Goal: Task Accomplishment & Management: Use online tool/utility

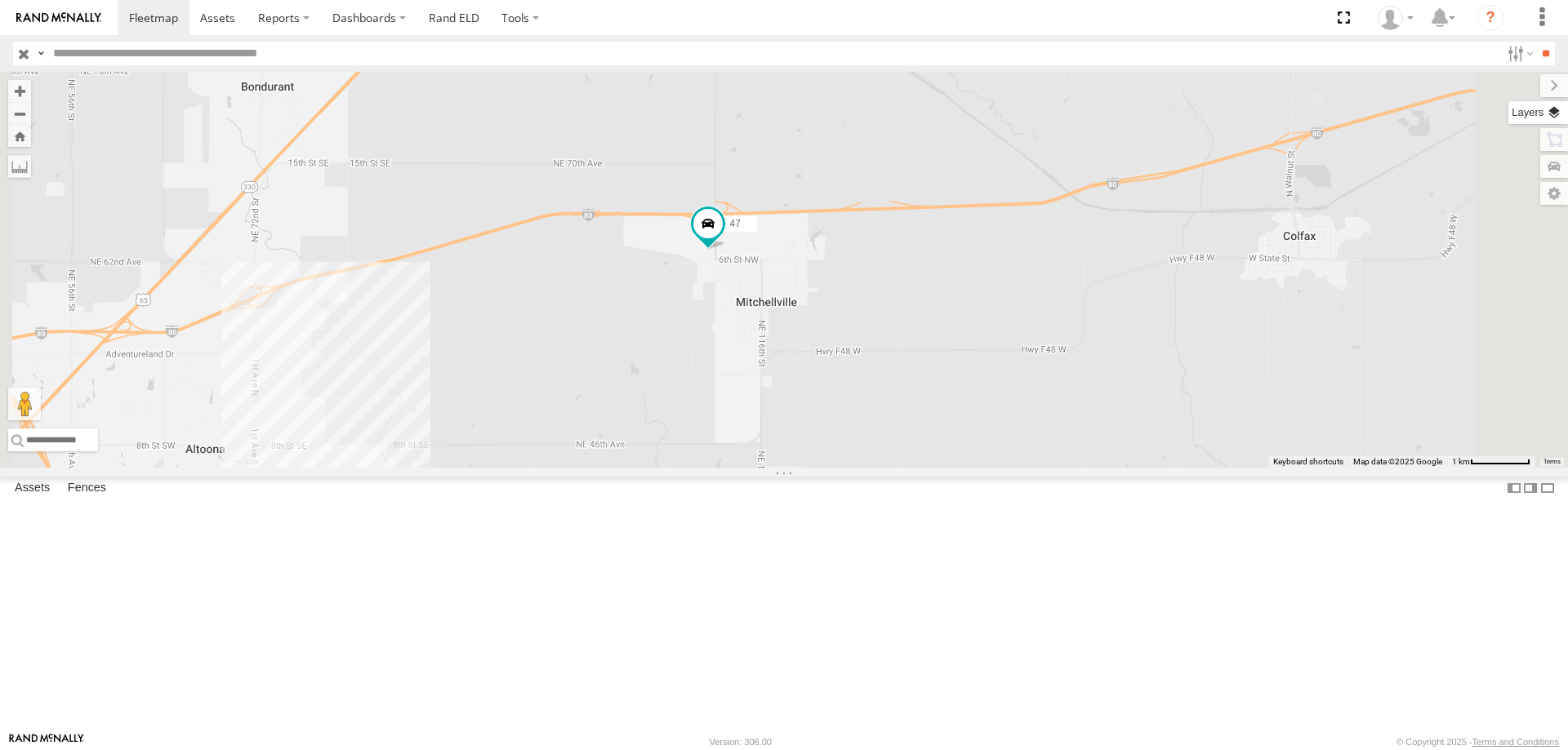
click at [1559, 110] on label at bounding box center [1538, 112] width 60 height 23
click at [0, 0] on span "Basemaps" at bounding box center [0, 0] width 0 height 0
click at [0, 0] on span "Satellite + Roadmap" at bounding box center [0, 0] width 0 height 0
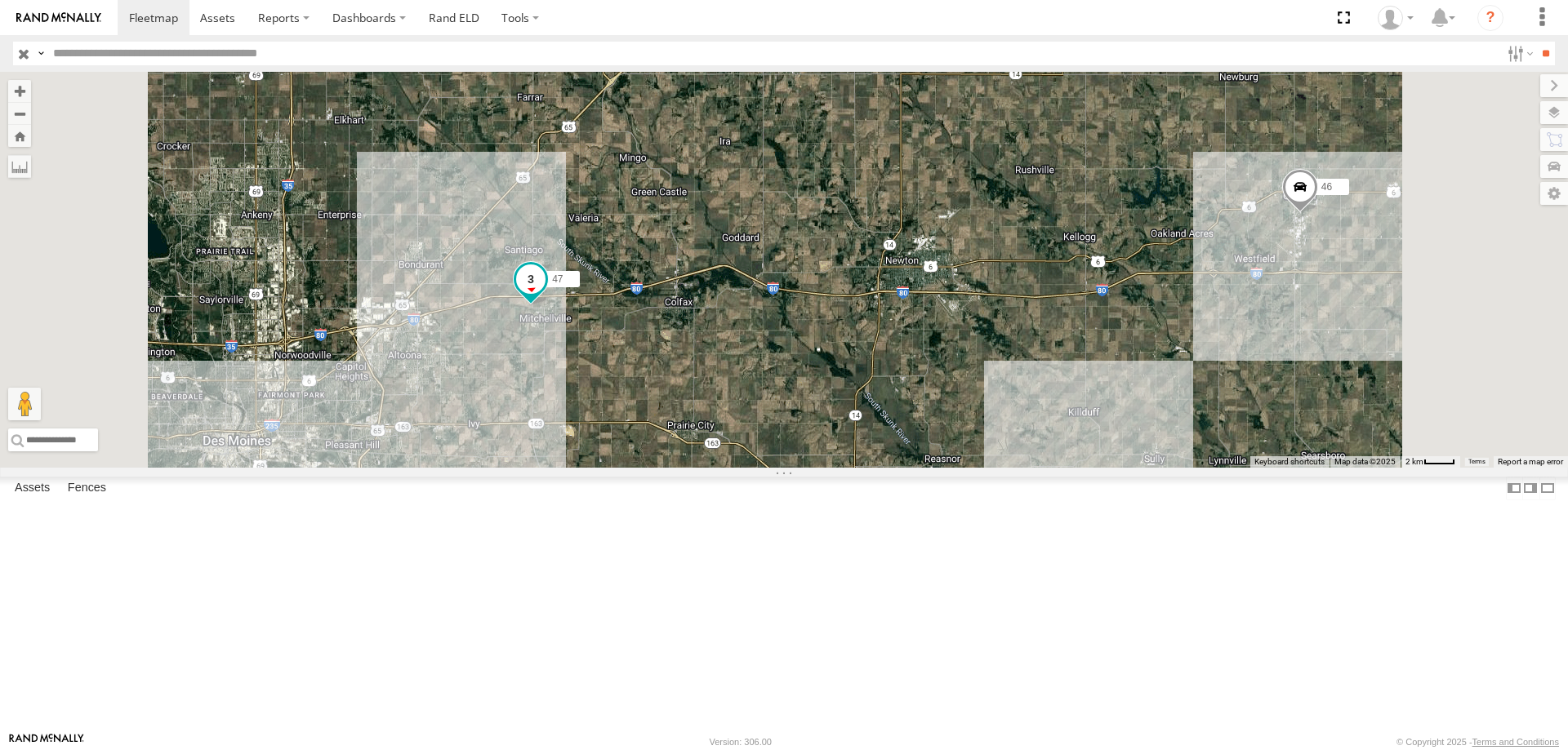
click at [546, 294] on span at bounding box center [531, 279] width 29 height 29
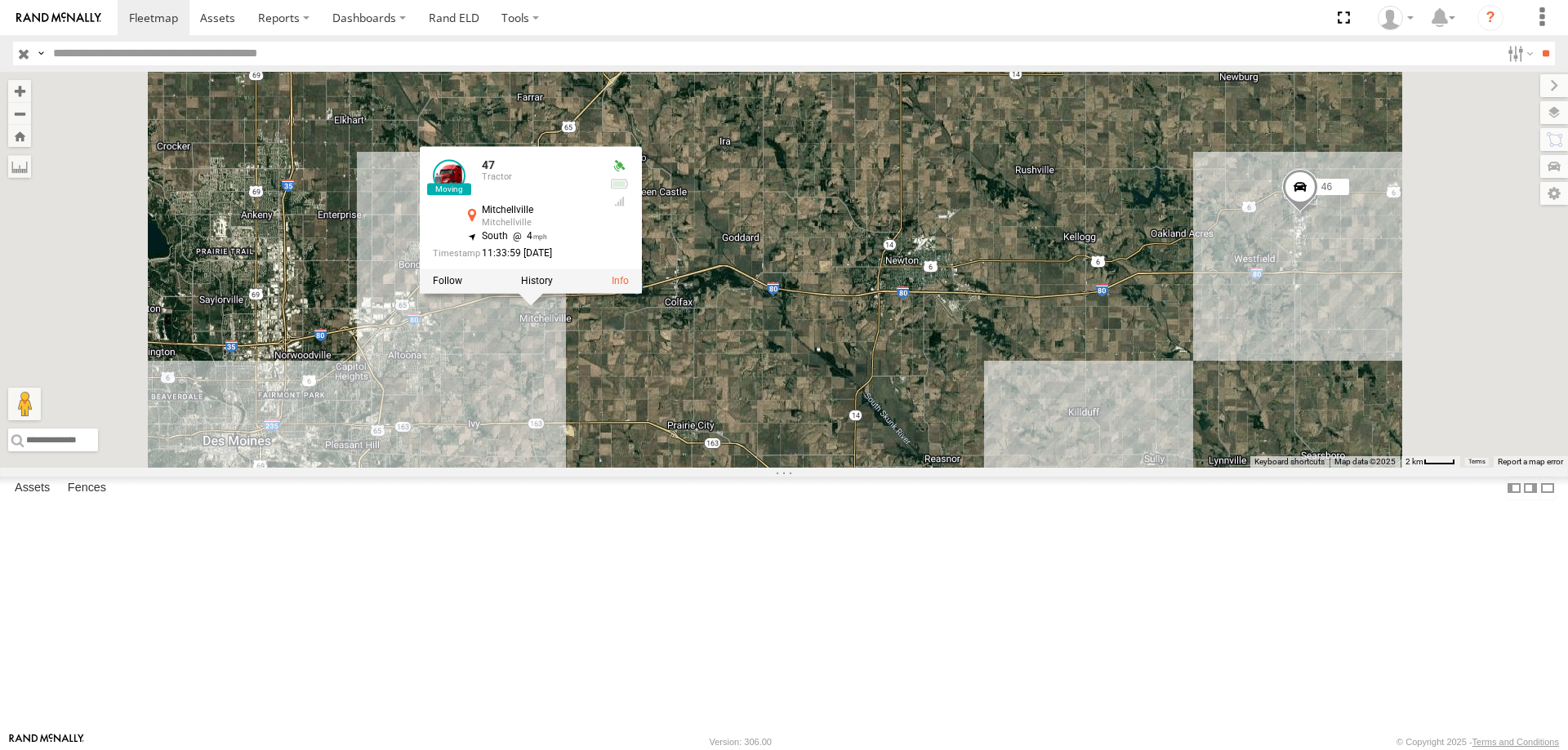
click at [642, 293] on div at bounding box center [531, 280] width 222 height 25
click at [552, 287] on label at bounding box center [537, 281] width 31 height 12
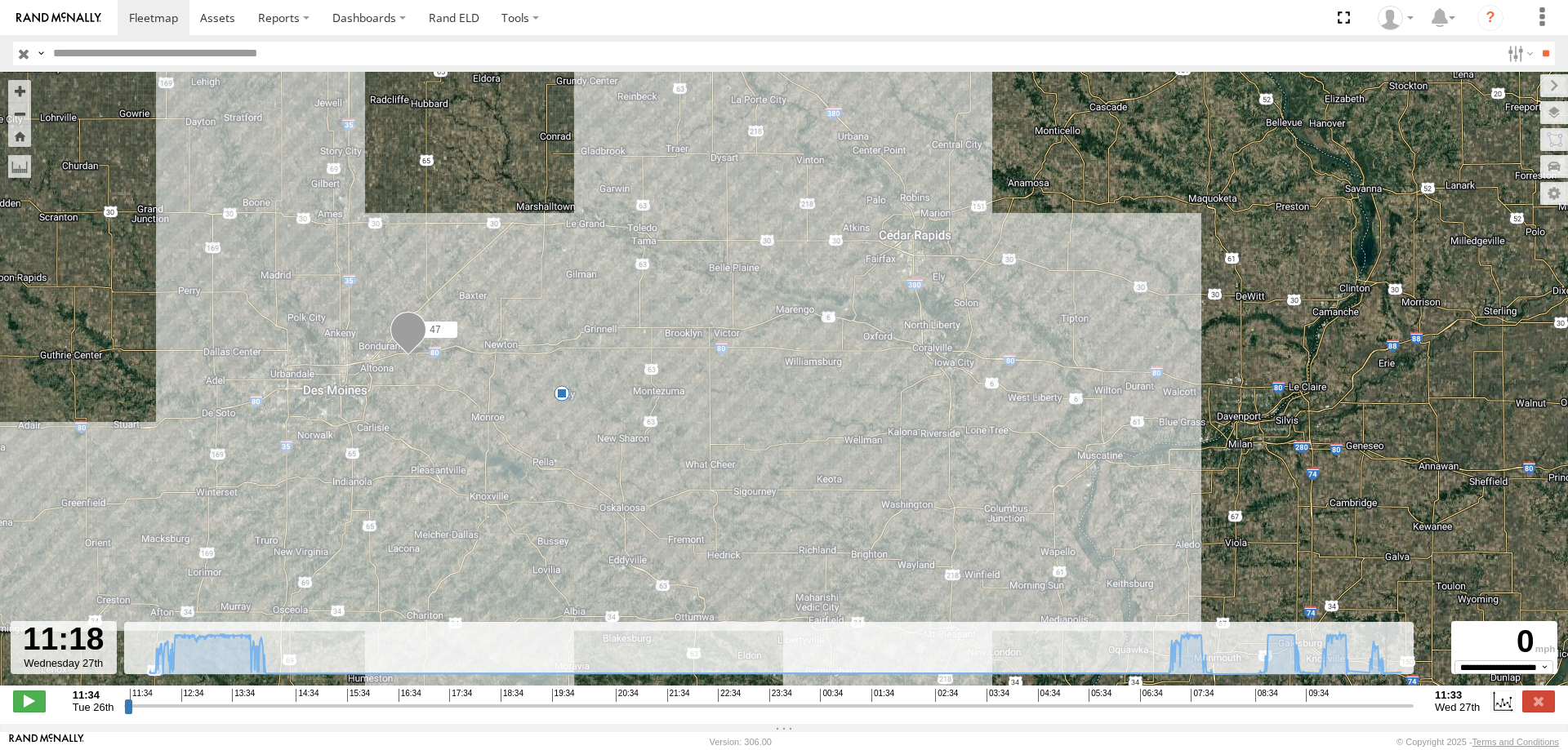
drag, startPoint x: 130, startPoint y: 717, endPoint x: 1394, endPoint y: 659, distance: 1265.3
type input "**********"
click at [1394, 698] on input "range" at bounding box center [768, 706] width 1289 height 16
click at [144, 11] on span at bounding box center [153, 18] width 49 height 16
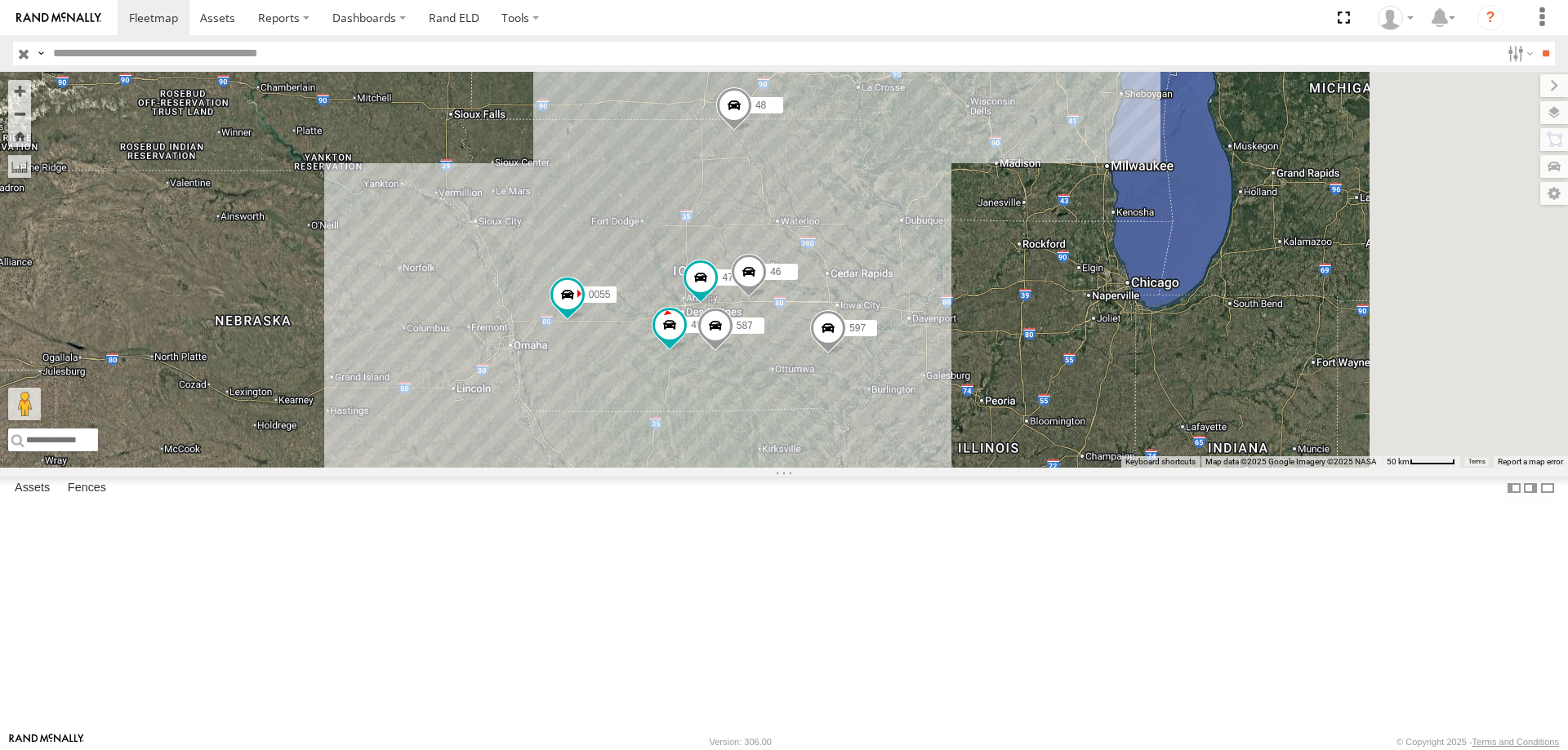
drag, startPoint x: 1072, startPoint y: 245, endPoint x: 899, endPoint y: 325, distance: 190.6
click at [932, 330] on div "545 0055 48 47 46 49 597 587" at bounding box center [784, 269] width 1568 height 396
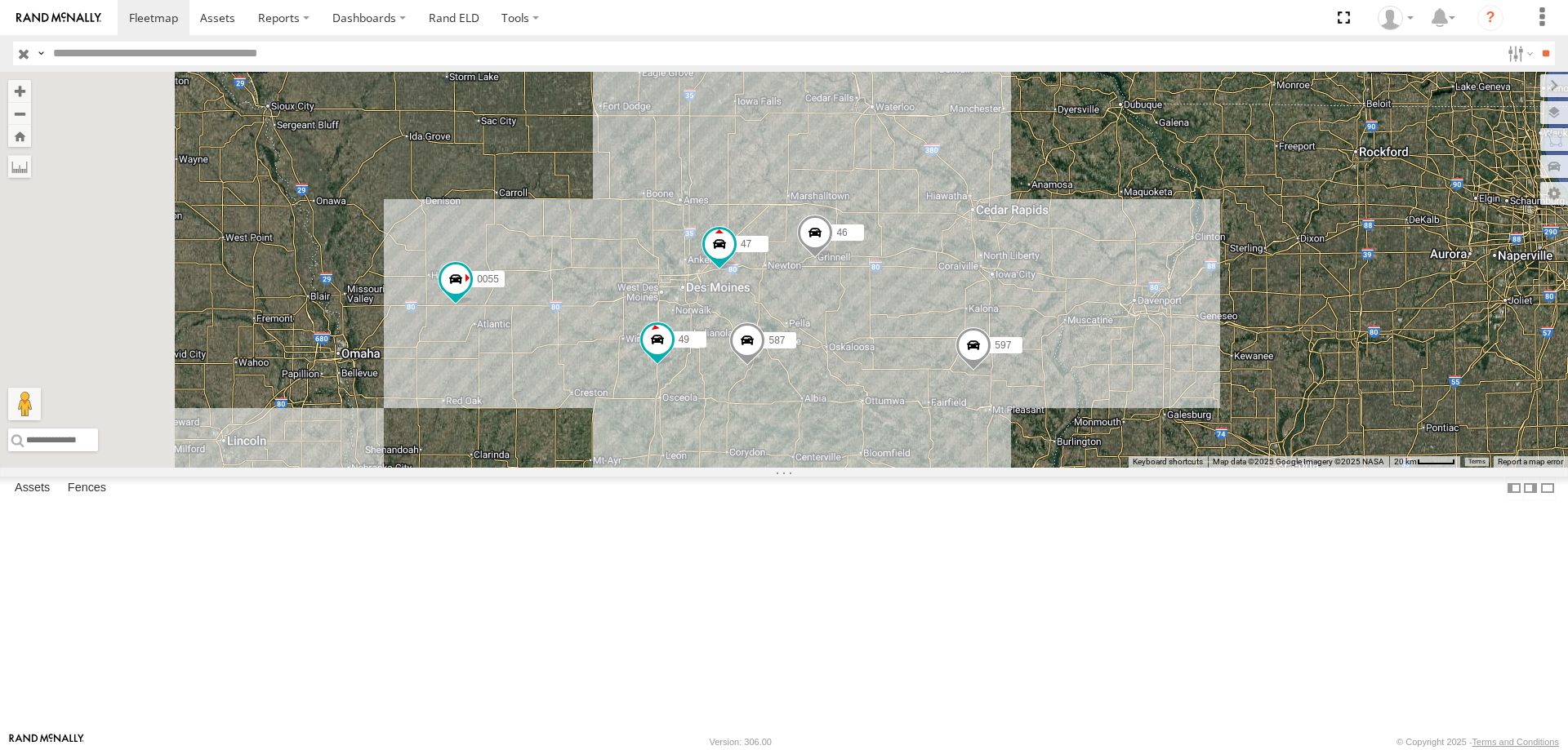
drag, startPoint x: 887, startPoint y: 473, endPoint x: 1073, endPoint y: 445, distance: 188.1
click at [1073, 445] on div "545 0055 48 597 47 46 49 587" at bounding box center [784, 269] width 1568 height 396
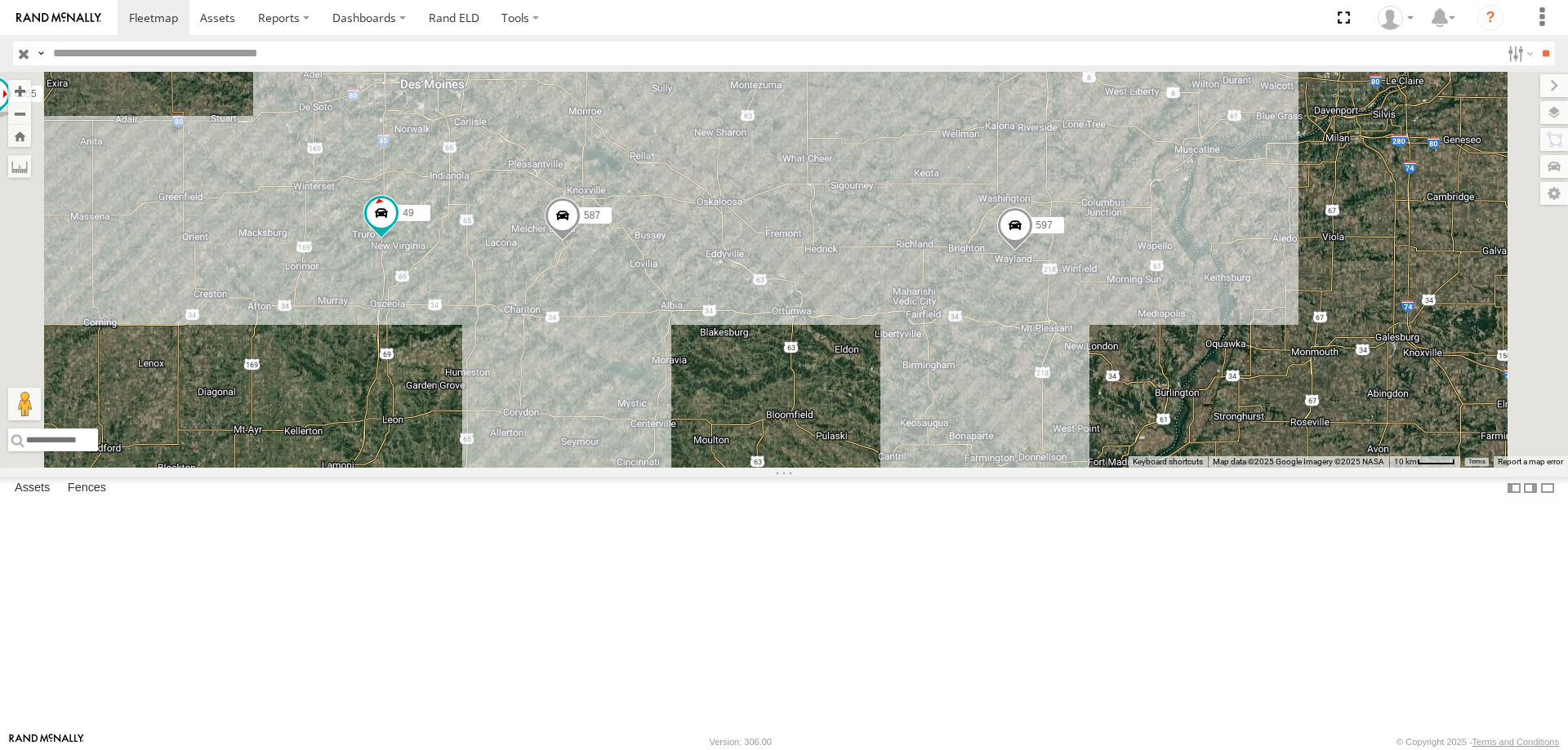
drag, startPoint x: 822, startPoint y: 498, endPoint x: 888, endPoint y: 280, distance: 227.8
click at [888, 280] on div "545 0055 48 597 47 46 49 587" at bounding box center [784, 269] width 1568 height 396
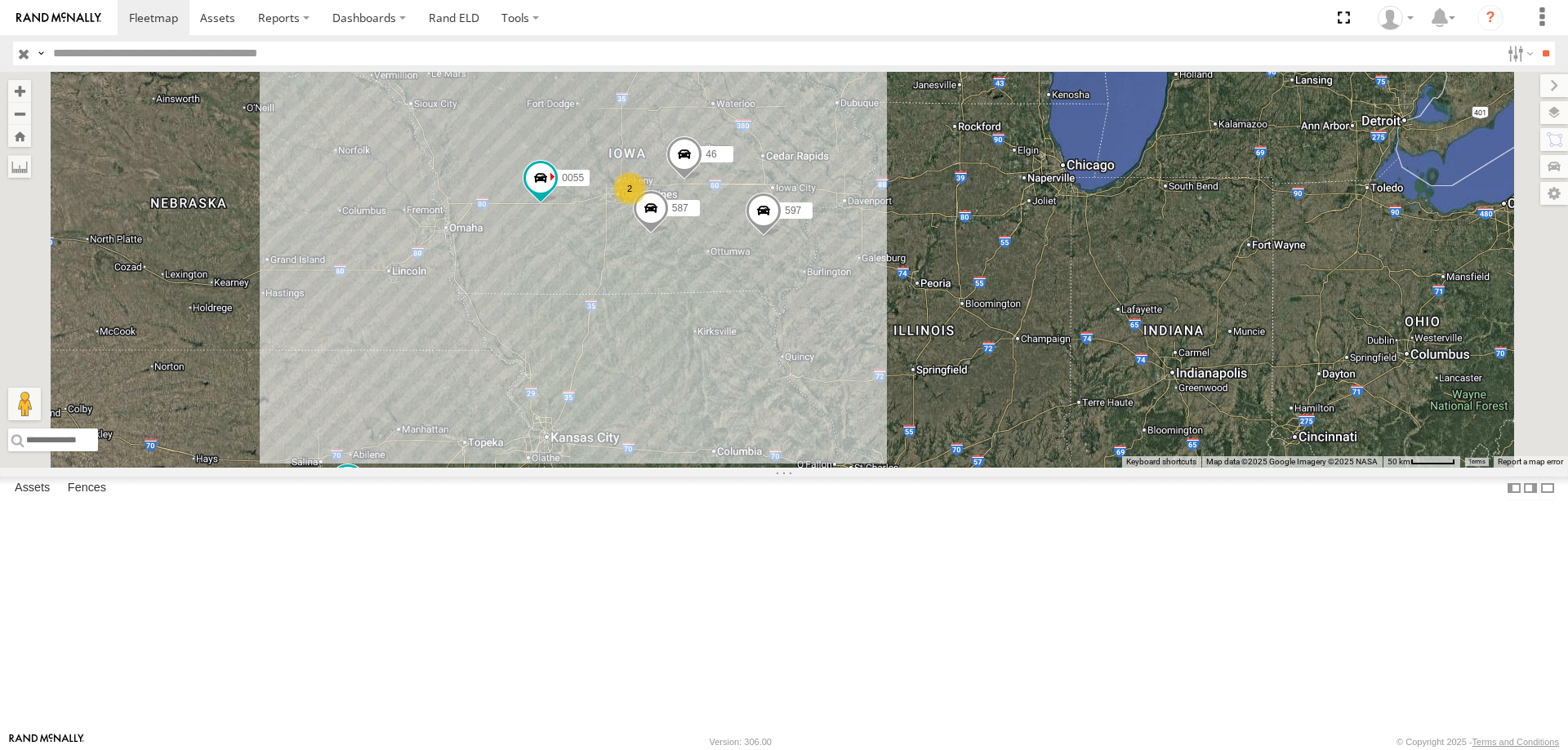
drag, startPoint x: 1297, startPoint y: 151, endPoint x: 1302, endPoint y: 251, distance: 100.1
click at [1302, 251] on div "545 0055 48 46 597 587 2" at bounding box center [784, 269] width 1568 height 396
